Goal: Check status: Check status

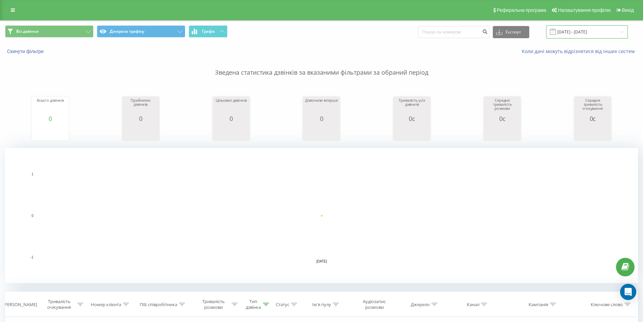
click at [578, 33] on input "[DATE] - [DATE]" at bounding box center [587, 31] width 82 height 13
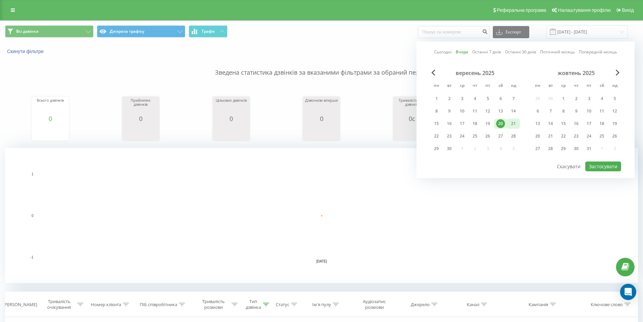
click at [511, 122] on div "21" at bounding box center [513, 123] width 9 height 9
click at [594, 165] on button "Застосувати" at bounding box center [604, 166] width 36 height 10
type input "[DATE] - [DATE]"
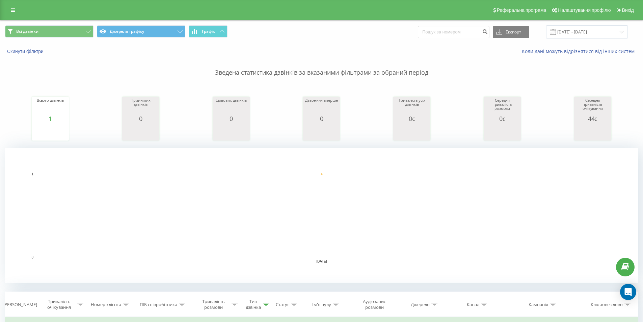
scroll to position [101, 0]
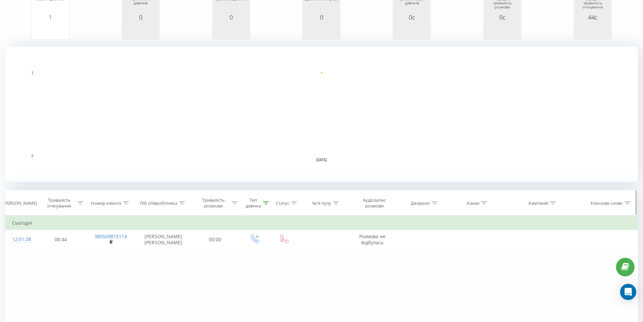
click at [270, 204] on div "Тип дзвінка" at bounding box center [255, 202] width 31 height 11
click at [268, 202] on icon at bounding box center [266, 202] width 6 height 3
click at [269, 201] on div "Тип дзвінка" at bounding box center [255, 202] width 31 height 11
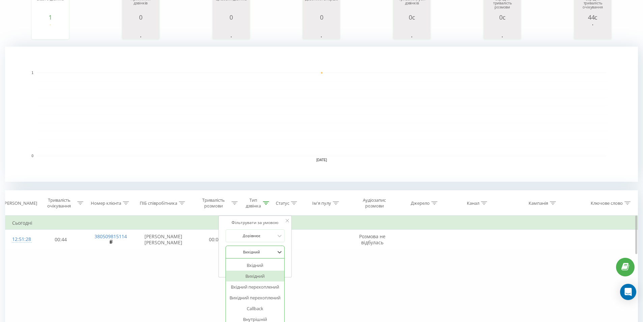
click at [267, 251] on div at bounding box center [252, 252] width 48 height 6
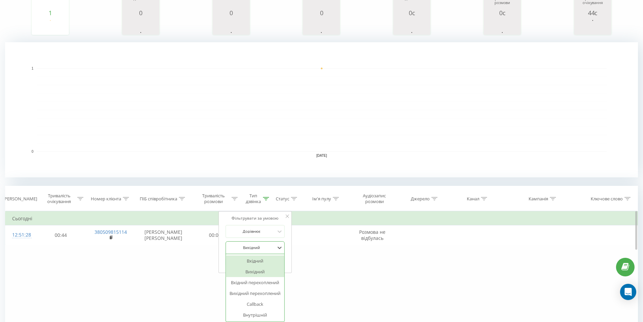
click at [265, 258] on div "Вхідний" at bounding box center [255, 260] width 59 height 11
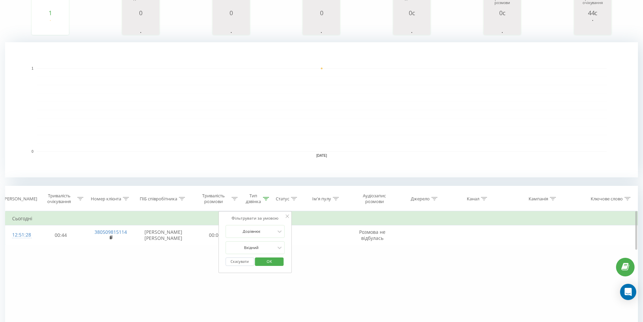
click at [271, 258] on span "OK" at bounding box center [269, 261] width 19 height 10
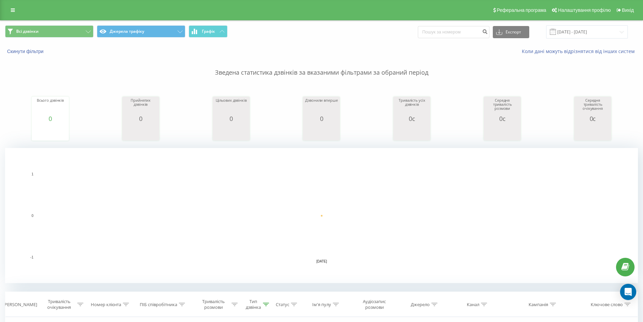
scroll to position [68, 0]
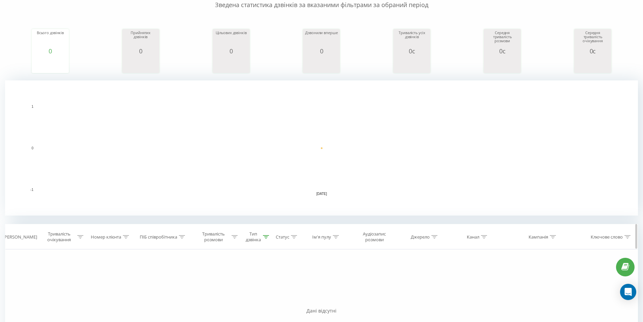
click at [269, 235] on icon at bounding box center [266, 236] width 6 height 3
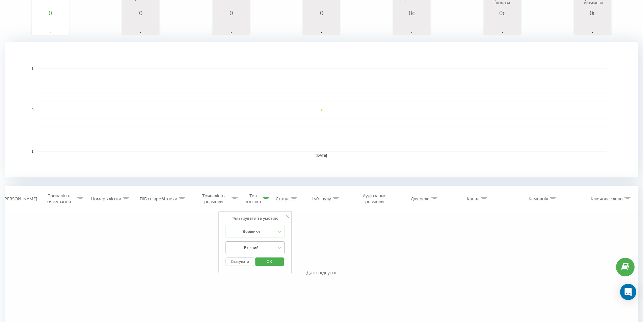
click at [267, 254] on div "Вхідний" at bounding box center [255, 247] width 59 height 13
click at [268, 273] on div "Вихідний" at bounding box center [255, 271] width 59 height 11
click at [274, 253] on div "option Вихідний, selected. 6 results available. Use Up and Down to choose optio…" at bounding box center [255, 247] width 59 height 13
click at [270, 270] on div "Вихідний" at bounding box center [255, 271] width 59 height 11
click at [275, 259] on span "OK" at bounding box center [269, 261] width 19 height 10
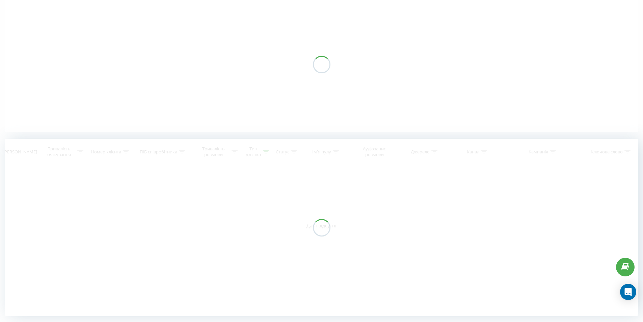
scroll to position [58, 0]
